Goal: Understand process/instructions

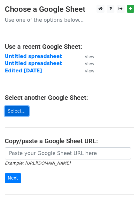
click at [18, 110] on link "Select..." at bounding box center [17, 111] width 24 height 10
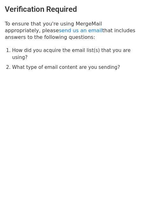
click at [66, 51] on li "How did you acquire the email list(s) that you are using?" at bounding box center [75, 54] width 127 height 14
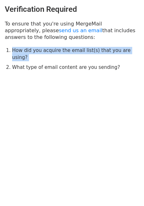
click at [66, 51] on li "How did you acquire the email list(s) that you are using?" at bounding box center [75, 54] width 127 height 14
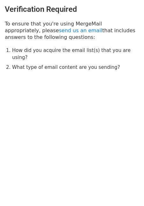
click at [61, 64] on li "What type of email content are you sending?" at bounding box center [75, 67] width 127 height 7
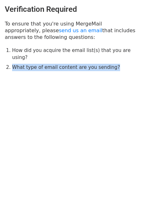
click at [61, 64] on li "What type of email content are you sending?" at bounding box center [75, 67] width 127 height 7
click at [59, 32] on link "send us an email" at bounding box center [80, 30] width 43 height 6
click at [59, 28] on link "send us an email" at bounding box center [80, 30] width 43 height 6
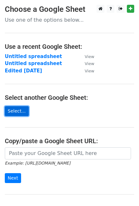
click at [9, 110] on link "Select..." at bounding box center [17, 111] width 24 height 10
